Goal: Task Accomplishment & Management: Use online tool/utility

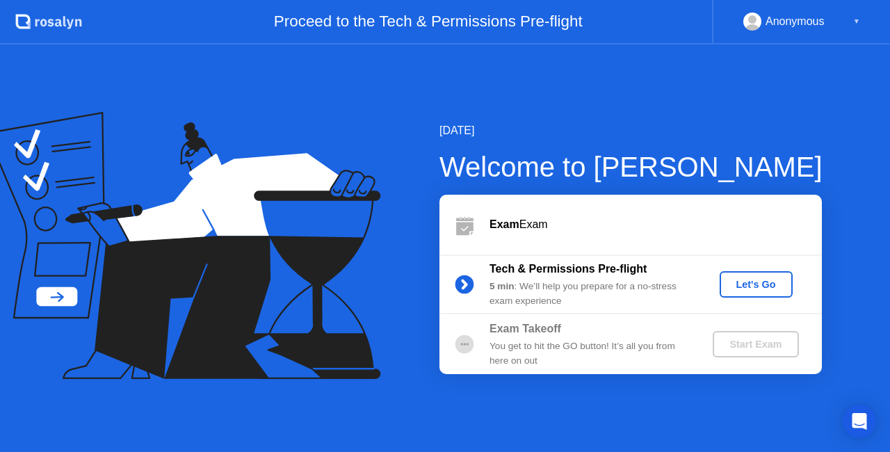
click at [760, 286] on div "Let's Go" at bounding box center [756, 284] width 62 height 11
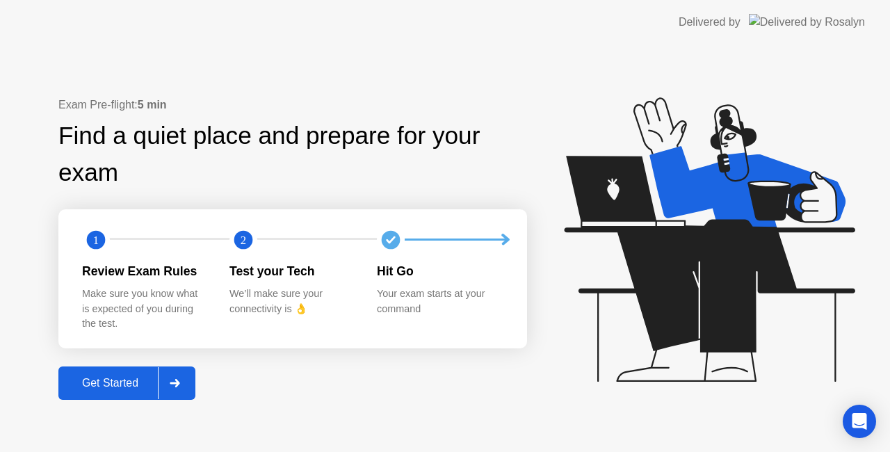
click at [124, 377] on div "Get Started" at bounding box center [110, 383] width 95 height 13
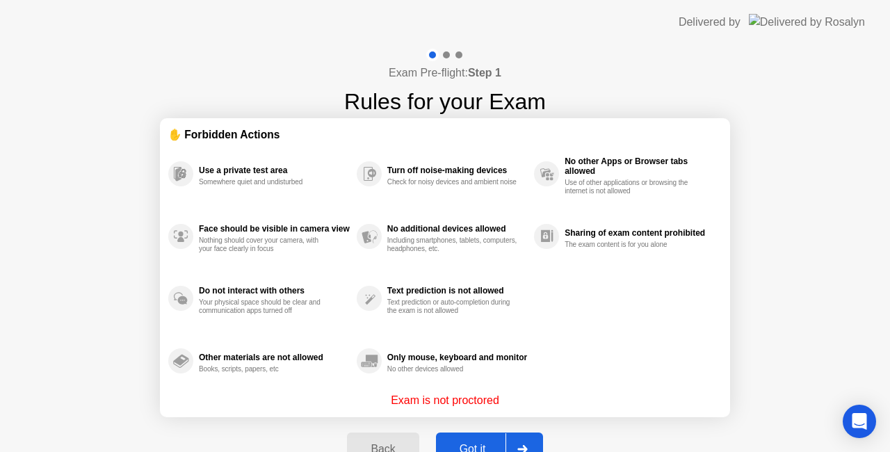
click at [457, 438] on button "Got it" at bounding box center [489, 448] width 107 height 33
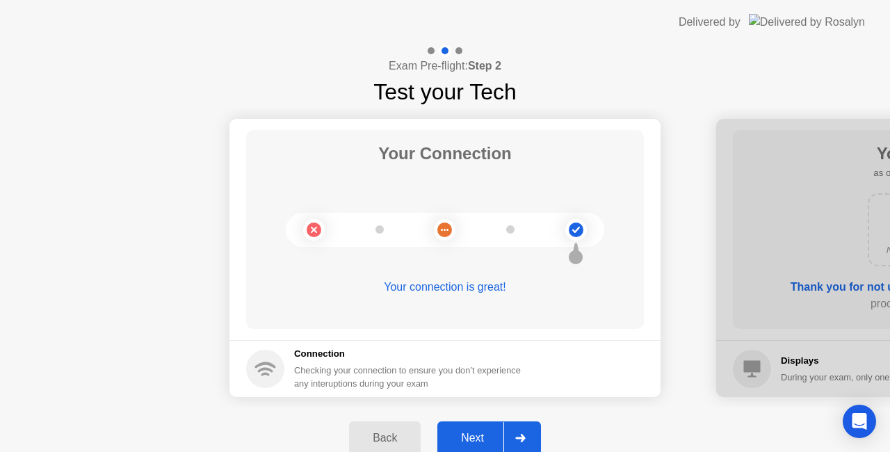
click at [457, 438] on div "Next" at bounding box center [472, 438] width 62 height 13
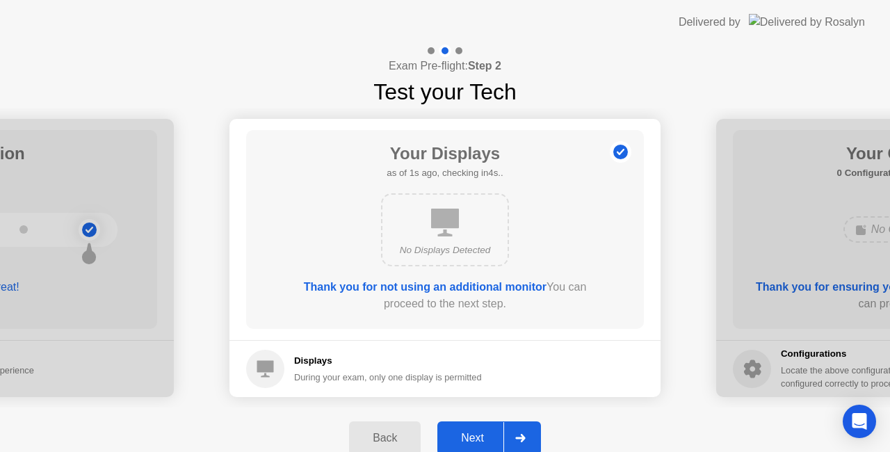
click at [457, 438] on div "Next" at bounding box center [472, 438] width 62 height 13
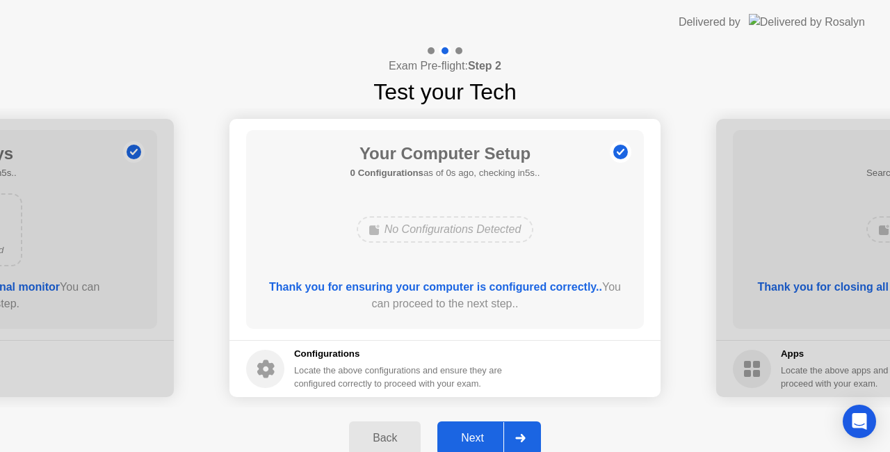
click at [457, 438] on div "Next" at bounding box center [472, 438] width 62 height 13
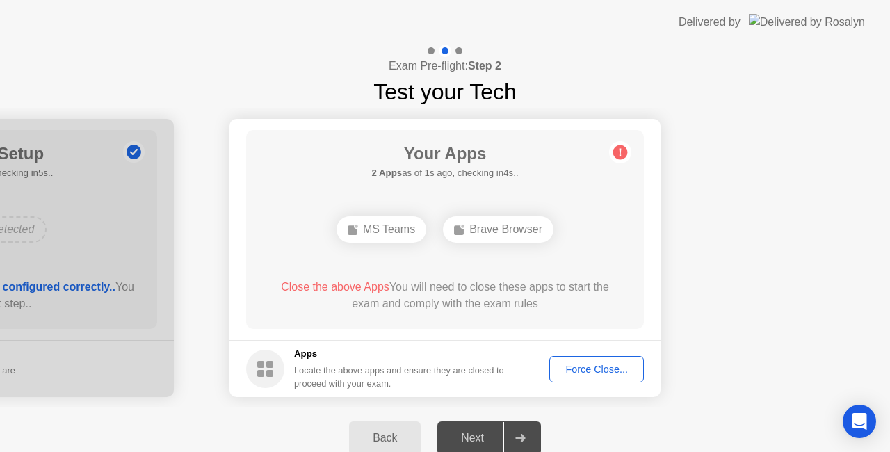
click at [585, 366] on div "Force Close..." at bounding box center [596, 368] width 85 height 11
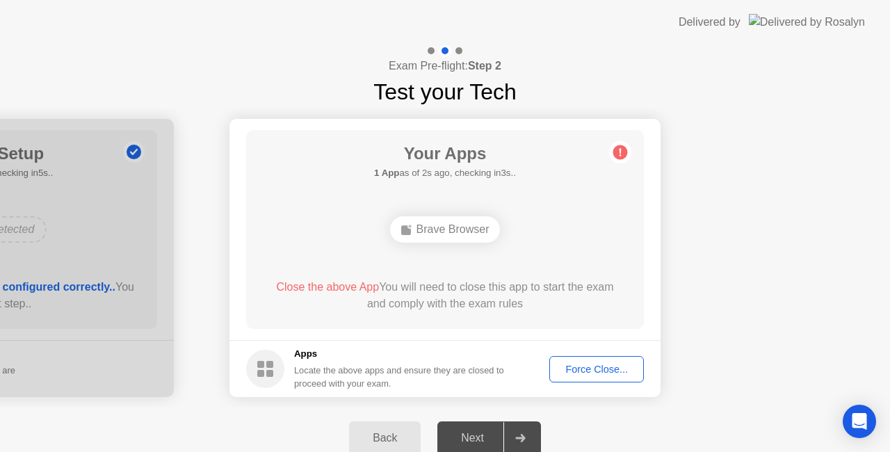
click at [606, 367] on div "Force Close..." at bounding box center [596, 368] width 85 height 11
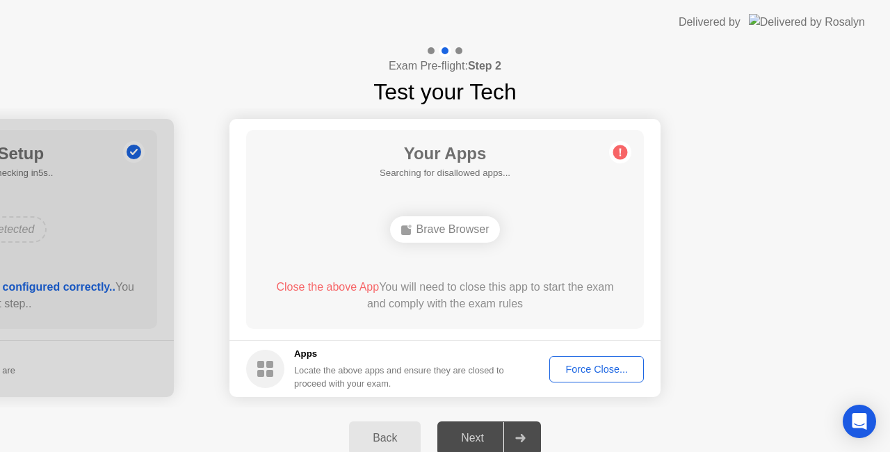
click at [561, 368] on div "Force Close..." at bounding box center [596, 368] width 85 height 11
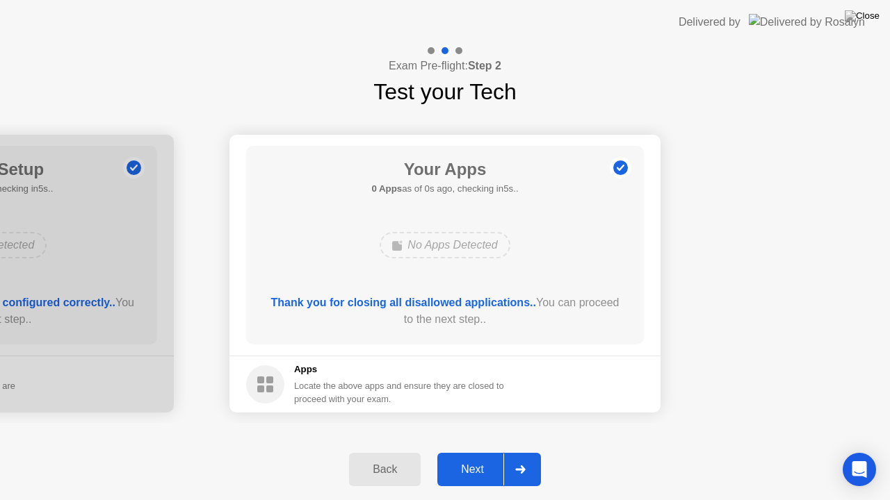
click at [461, 451] on div "Next" at bounding box center [472, 470] width 62 height 13
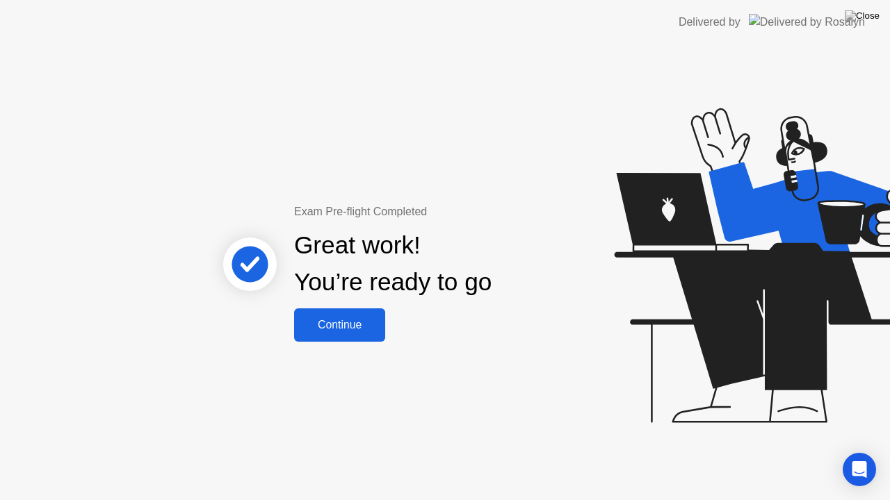
click at [342, 319] on div "Continue" at bounding box center [339, 325] width 83 height 13
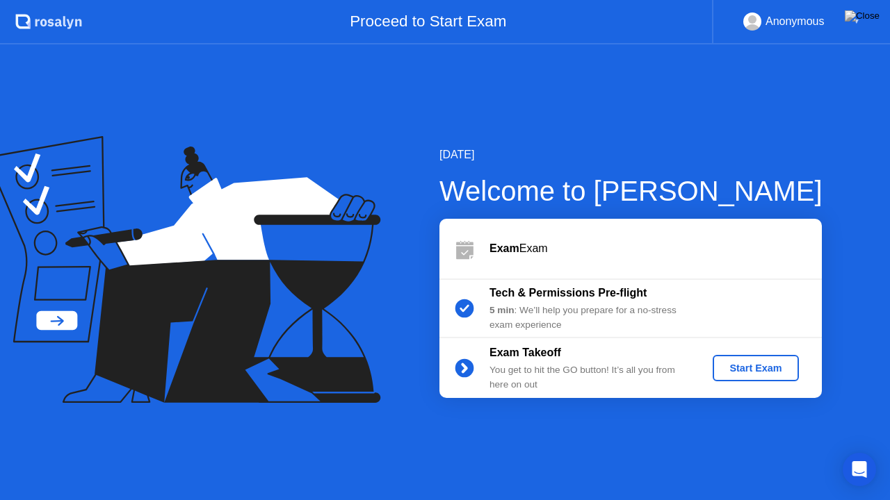
click at [726, 365] on div "Start Exam" at bounding box center [755, 368] width 74 height 11
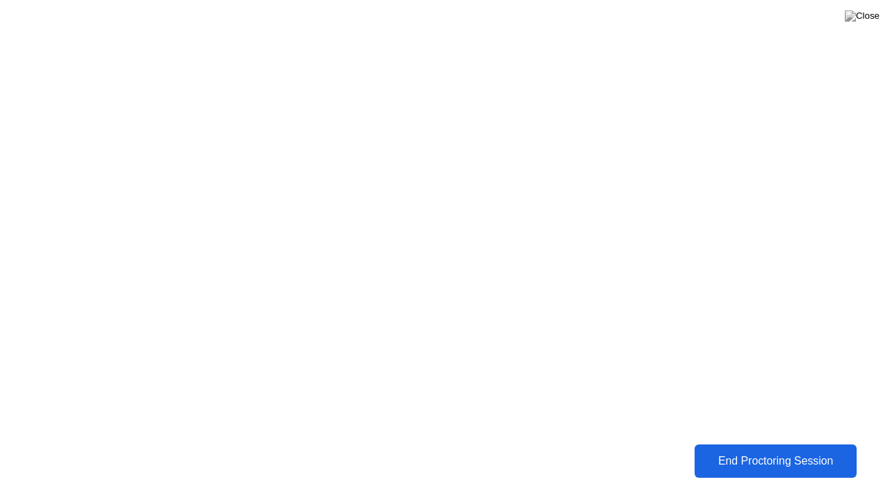
click at [810, 451] on div "End Proctoring Session" at bounding box center [775, 462] width 169 height 14
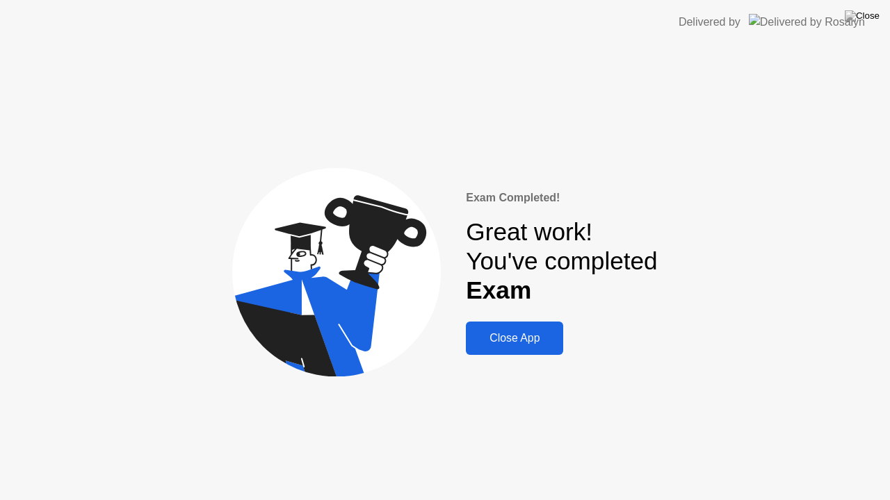
click at [505, 332] on div "Close App" at bounding box center [514, 338] width 89 height 13
